Goal: Information Seeking & Learning: Learn about a topic

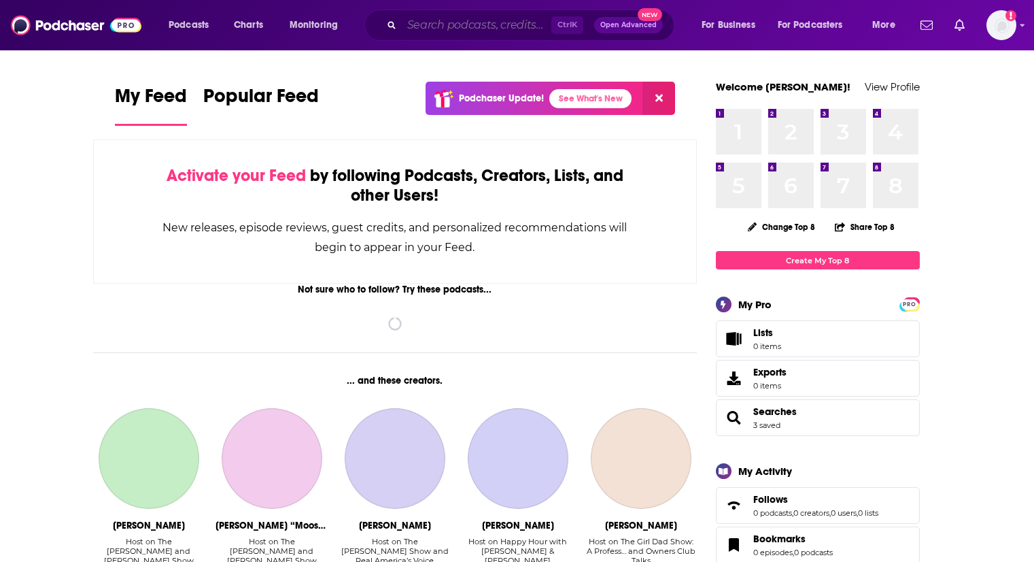
click at [471, 31] on input "Search podcasts, credits, & more..." at bounding box center [477, 25] width 150 height 22
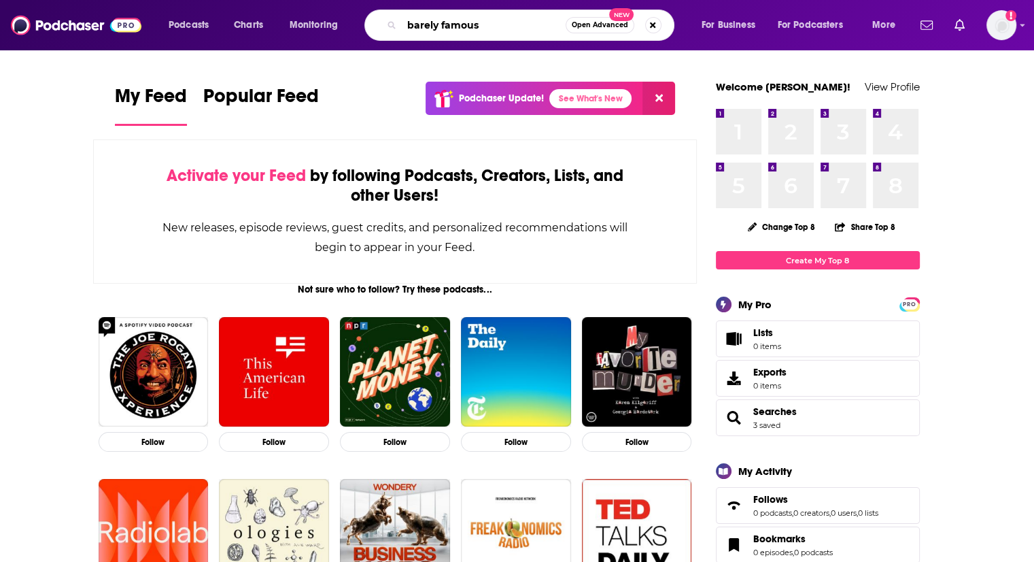
type input "barely famous"
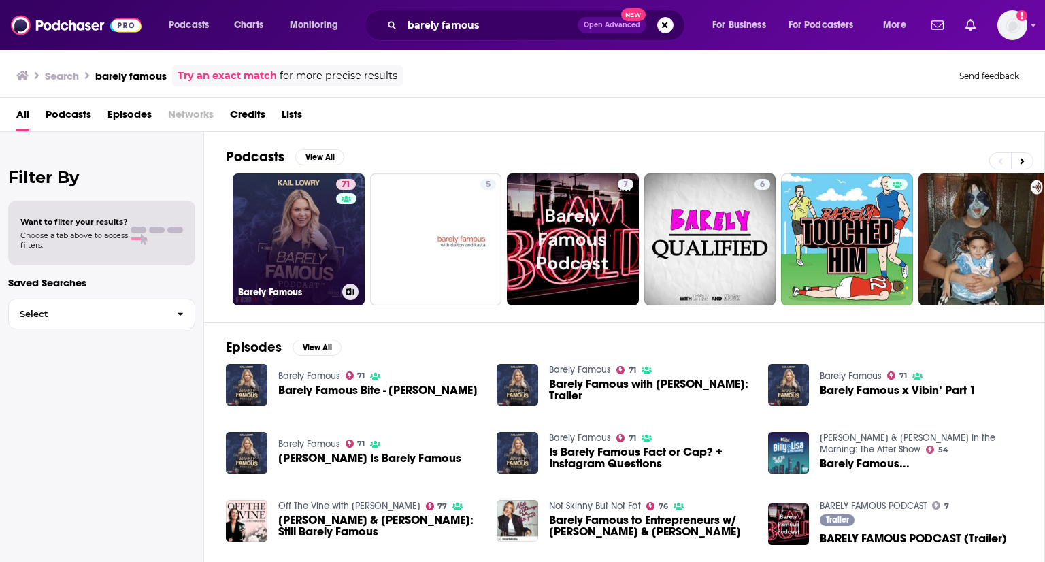
click at [301, 256] on link "71 Barely Famous" at bounding box center [299, 239] width 132 height 132
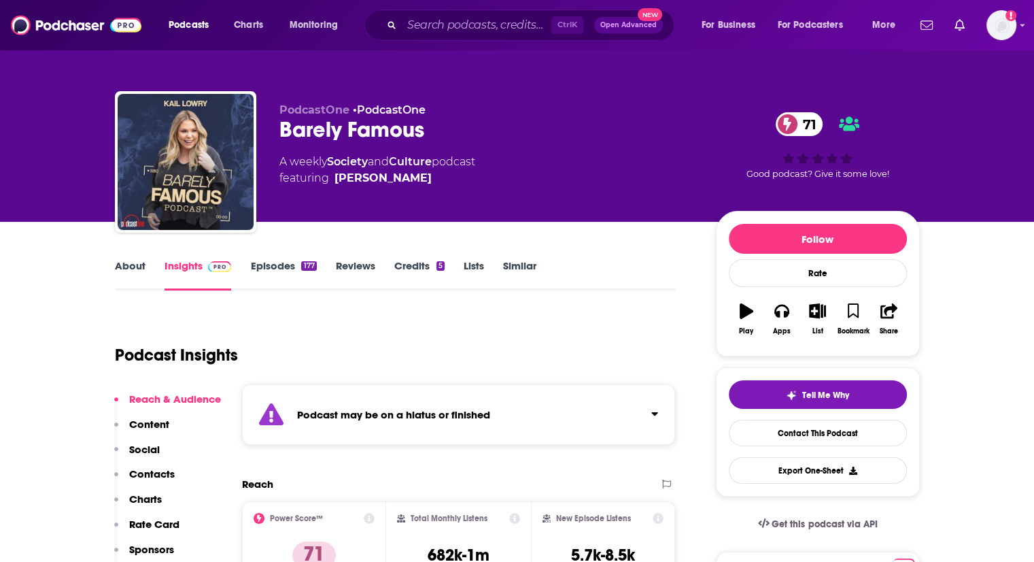
scroll to position [68, 0]
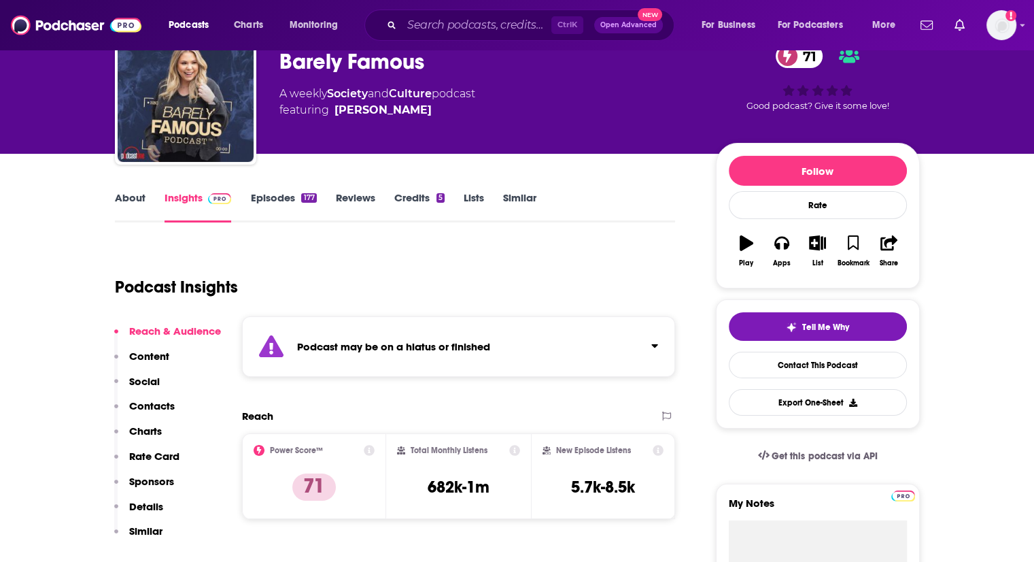
click at [133, 208] on link "About" at bounding box center [130, 206] width 31 height 31
